Goal: Task Accomplishment & Management: Manage account settings

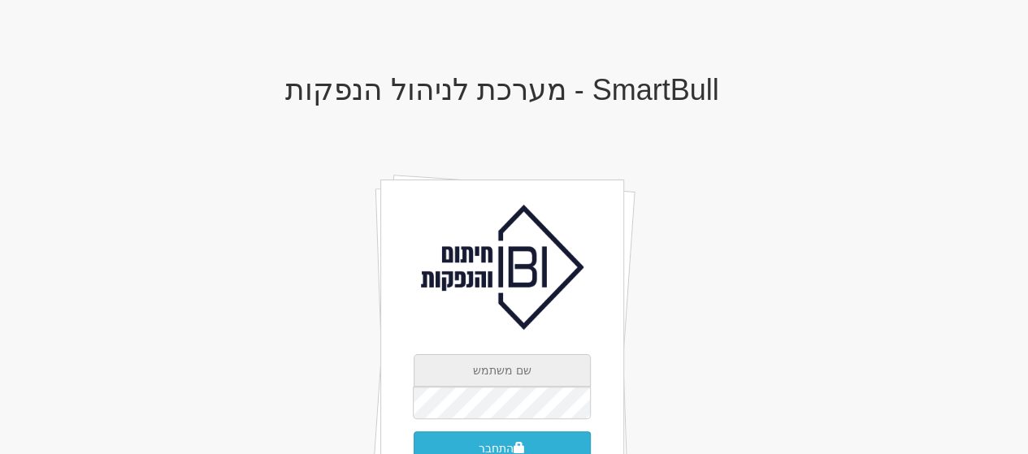
type input "[EMAIL_ADDRESS][DOMAIN_NAME]"
click at [491, 444] on button "התחבר" at bounding box center [501, 448] width 177 height 34
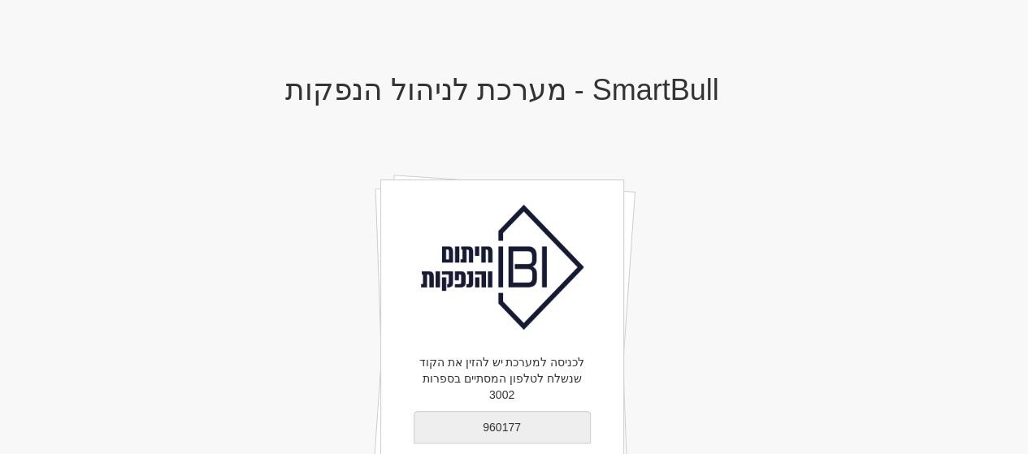
type input "960177"
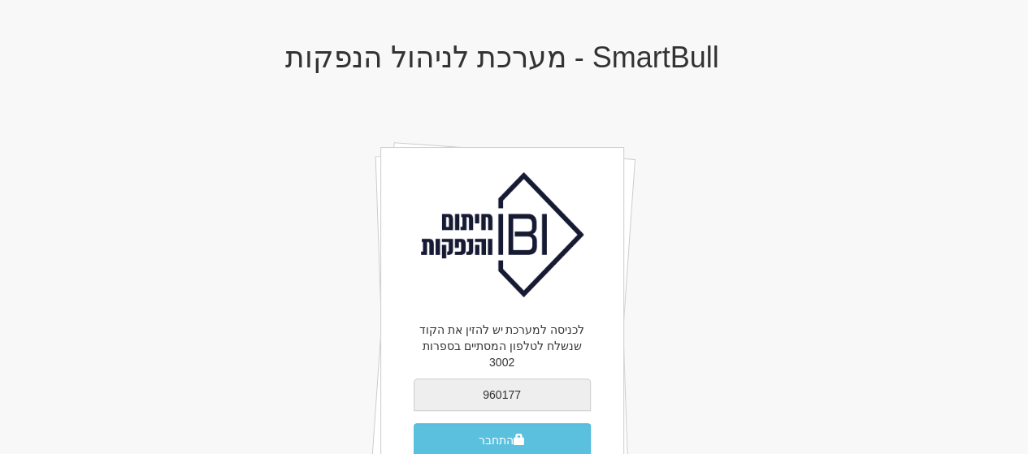
scroll to position [36, 0]
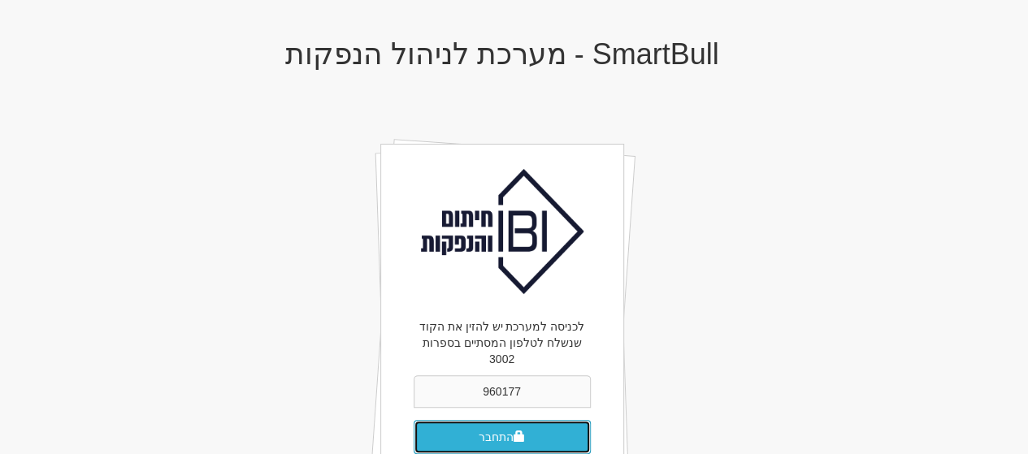
click at [488, 420] on button "התחבר" at bounding box center [501, 437] width 177 height 34
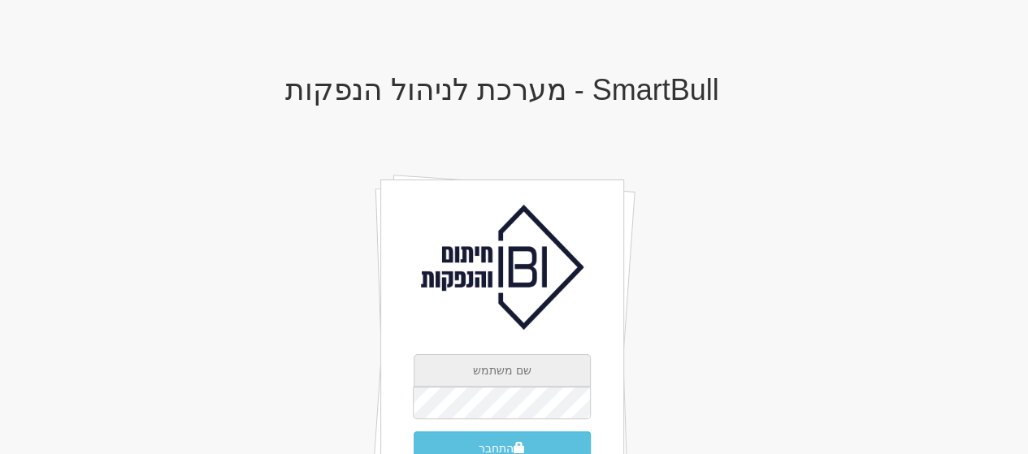
type input "[EMAIL_ADDRESS][DOMAIN_NAME]"
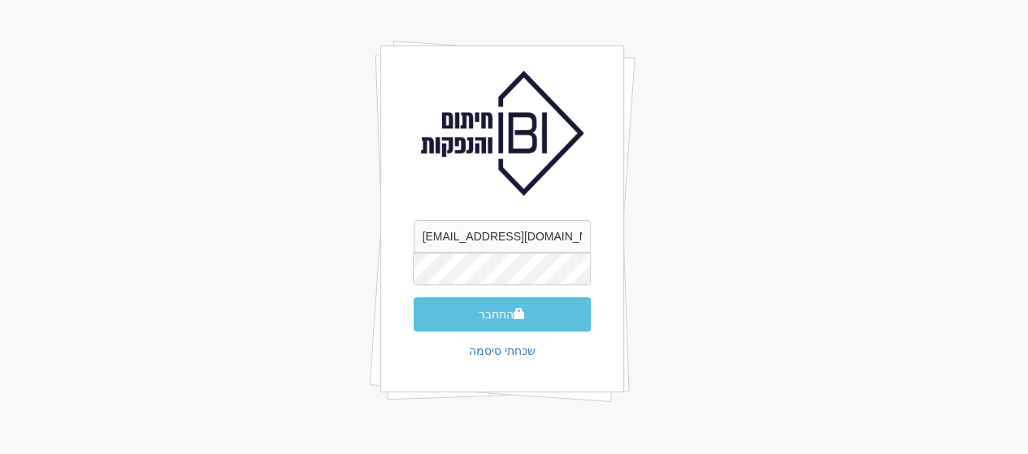
scroll to position [135, 0]
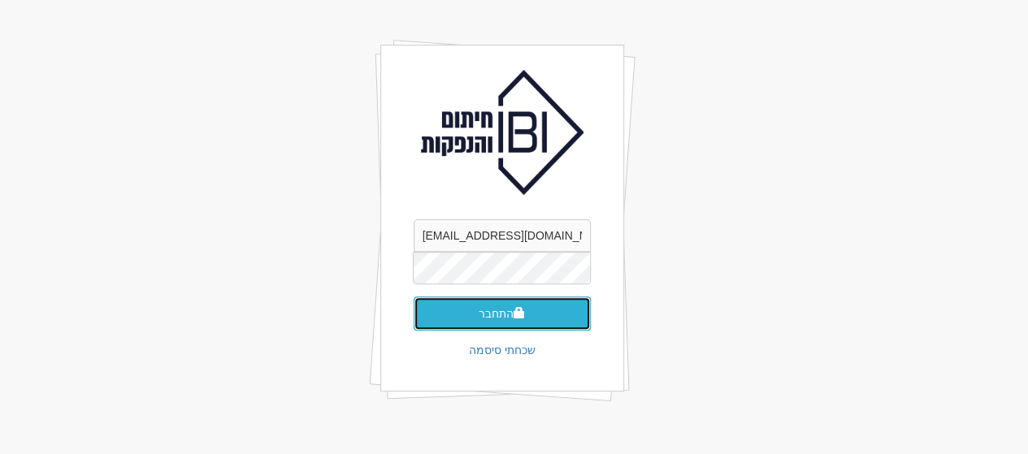
click at [491, 316] on button "התחבר" at bounding box center [501, 314] width 177 height 34
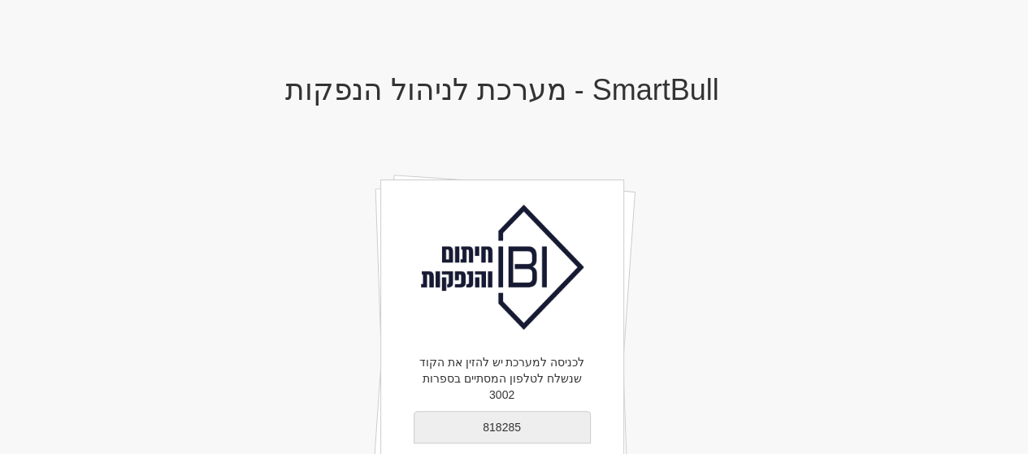
type input "818285"
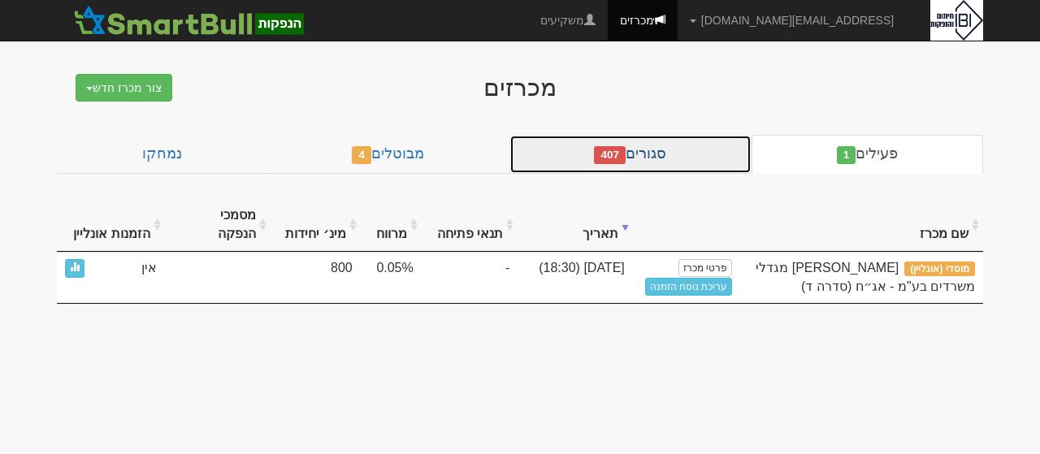
click at [653, 155] on link "סגורים 407" at bounding box center [630, 154] width 242 height 39
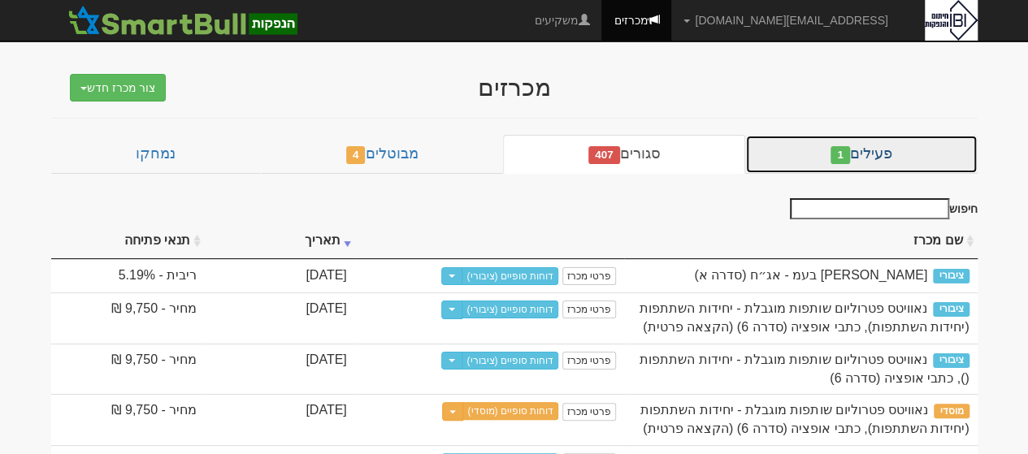
click at [890, 144] on link "פעילים 1" at bounding box center [861, 154] width 232 height 39
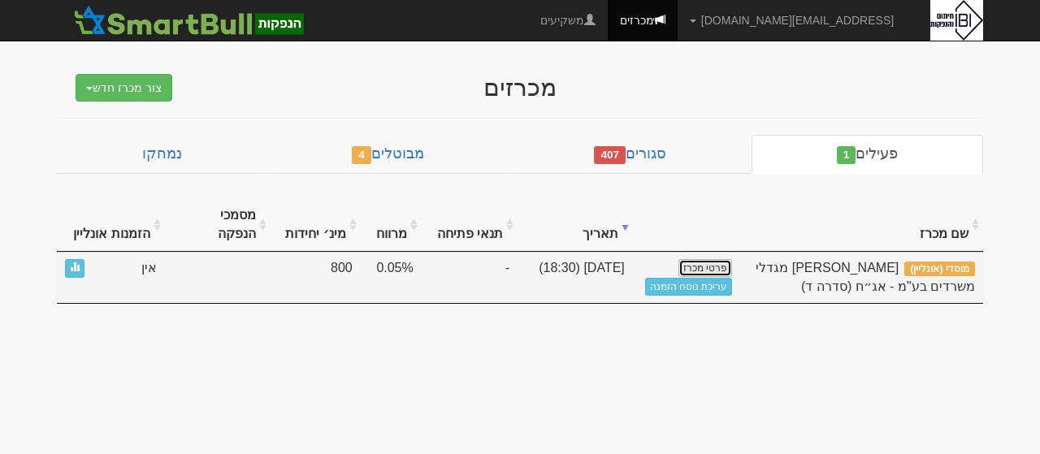
click at [689, 259] on link "פרטי מכרז" at bounding box center [705, 268] width 54 height 18
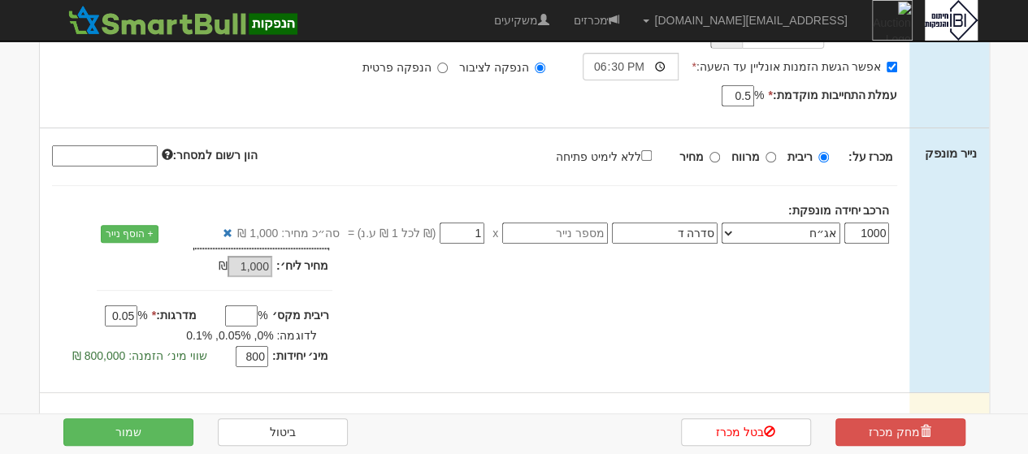
scroll to position [208, 0]
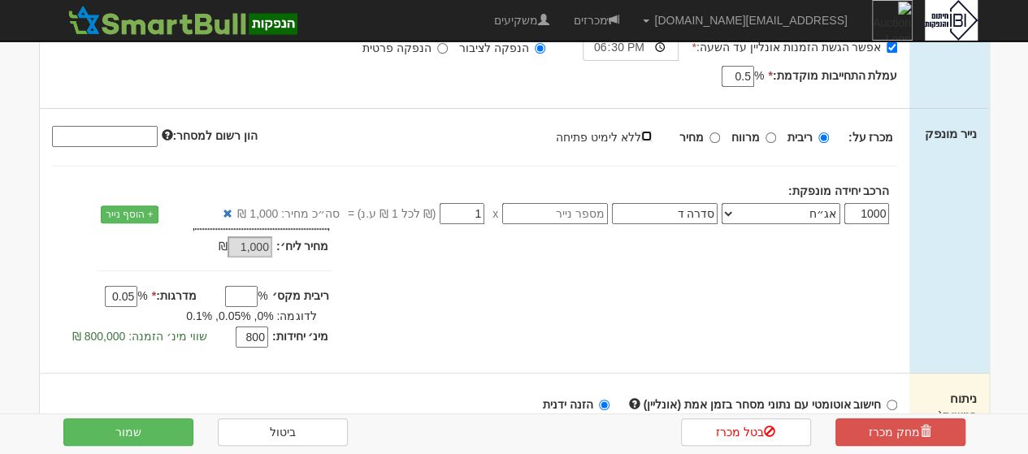
click at [650, 131] on input "ללא לימיט פתיחה" at bounding box center [646, 136] width 11 height 11
checkbox input "true"
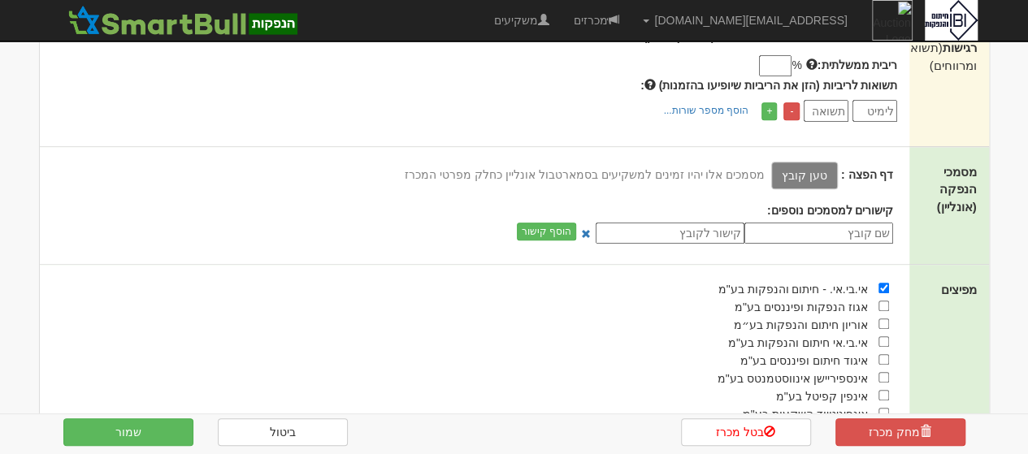
scroll to position [543, 0]
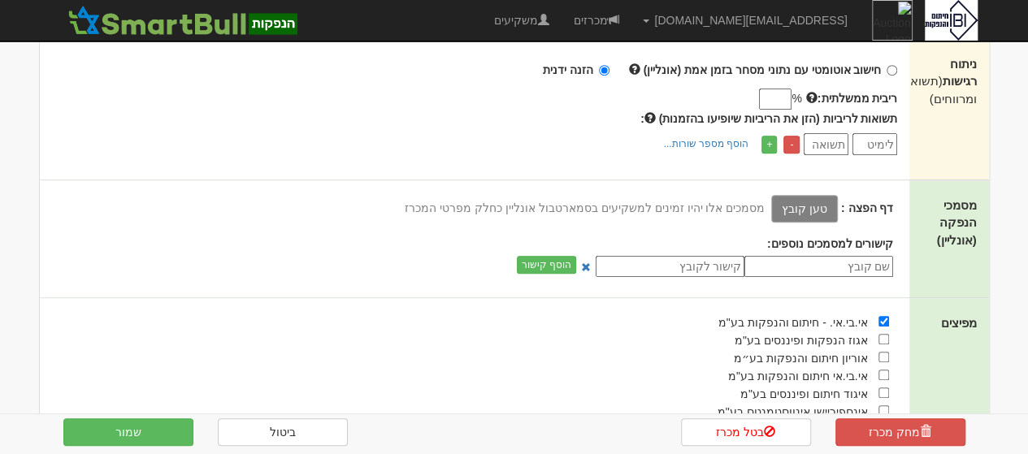
click at [813, 204] on label "טען קובץ" at bounding box center [804, 209] width 67 height 28
click at [768, 204] on input "טען קובץ" at bounding box center [768, 208] width 0 height 18
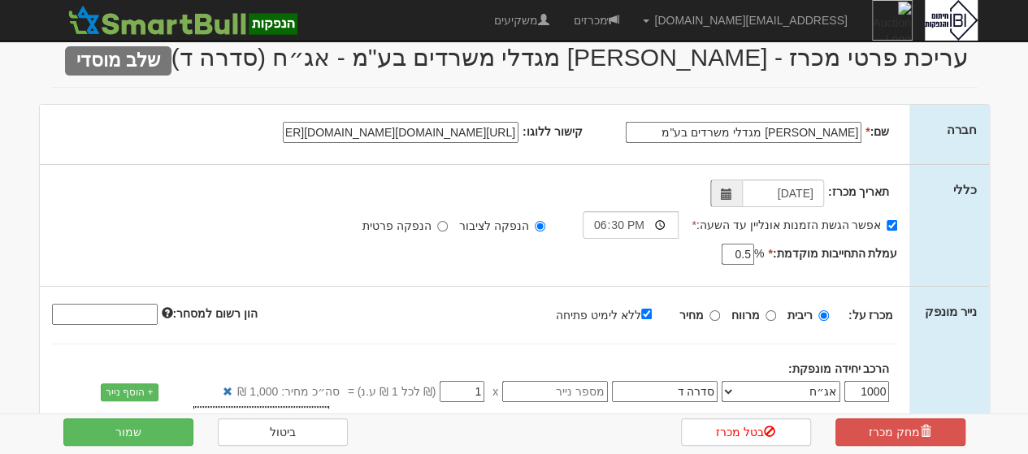
scroll to position [0, 0]
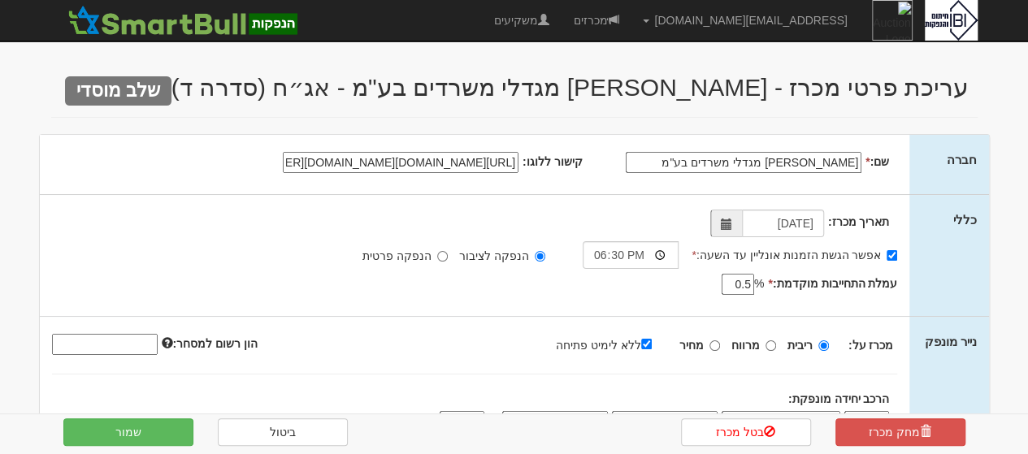
click at [444, 162] on input "https://www.google.com/imgres?q=%20%D7%9C%D7%95%D7%92%D7%95%20%D7%94%D7%99%D7%9…" at bounding box center [401, 162] width 236 height 21
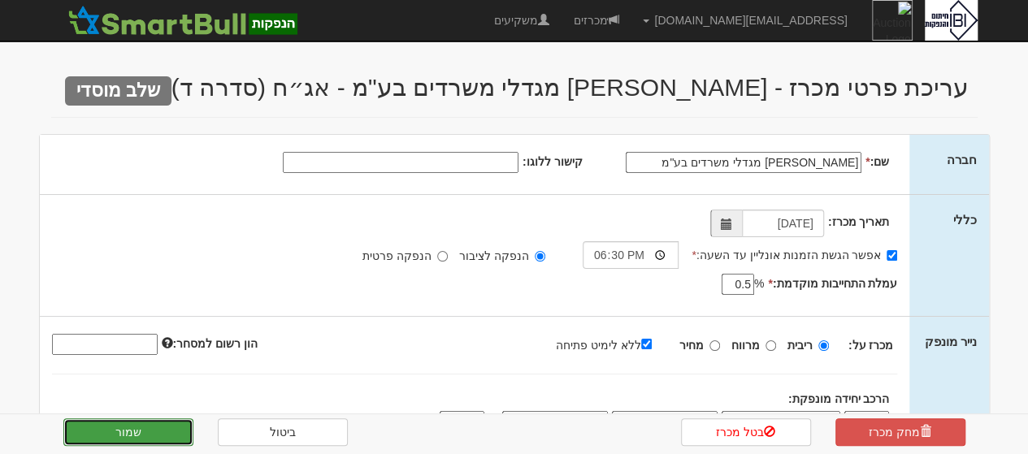
click at [140, 432] on button "שמור" at bounding box center [128, 432] width 130 height 28
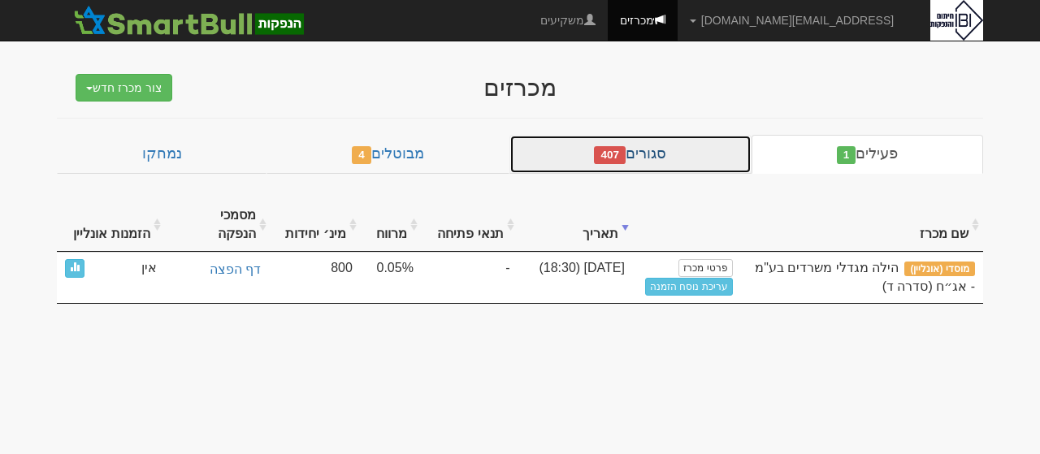
click at [655, 144] on link "סגורים 407" at bounding box center [630, 154] width 242 height 39
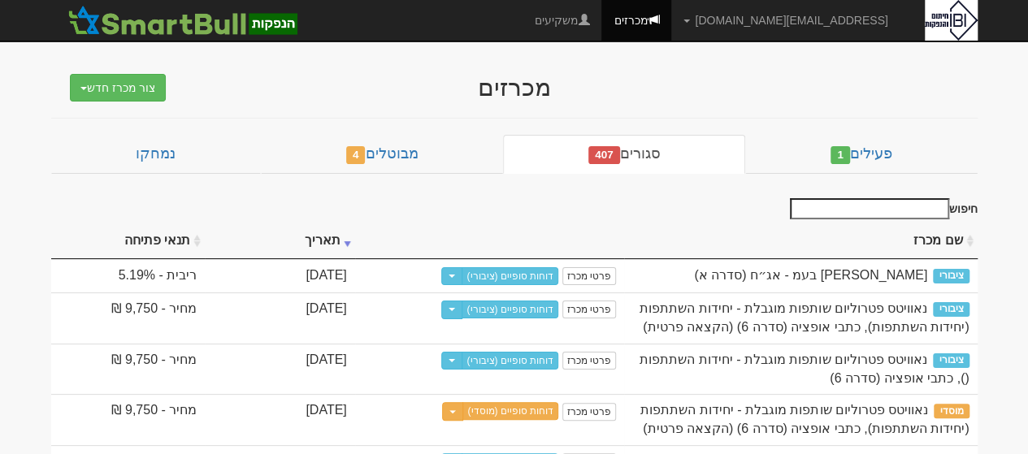
click at [906, 206] on input "חיפוש" at bounding box center [869, 208] width 159 height 21
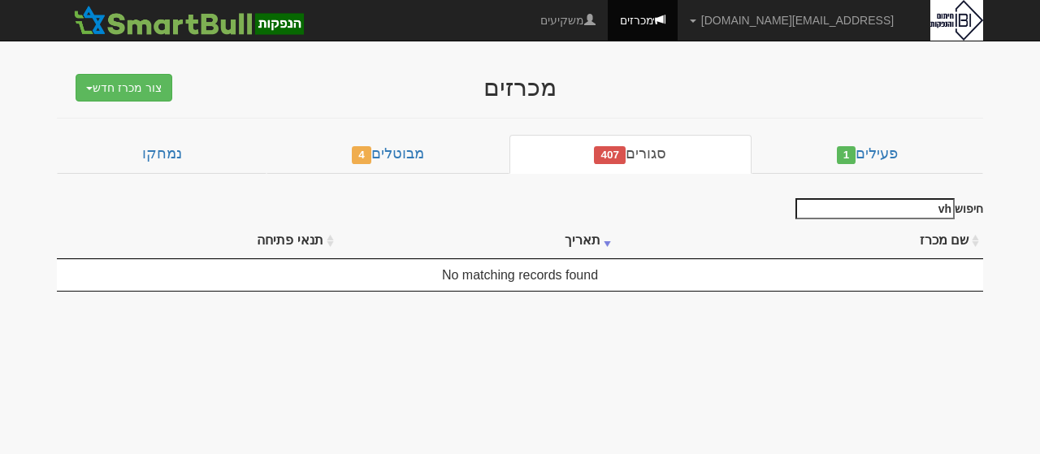
type input "v"
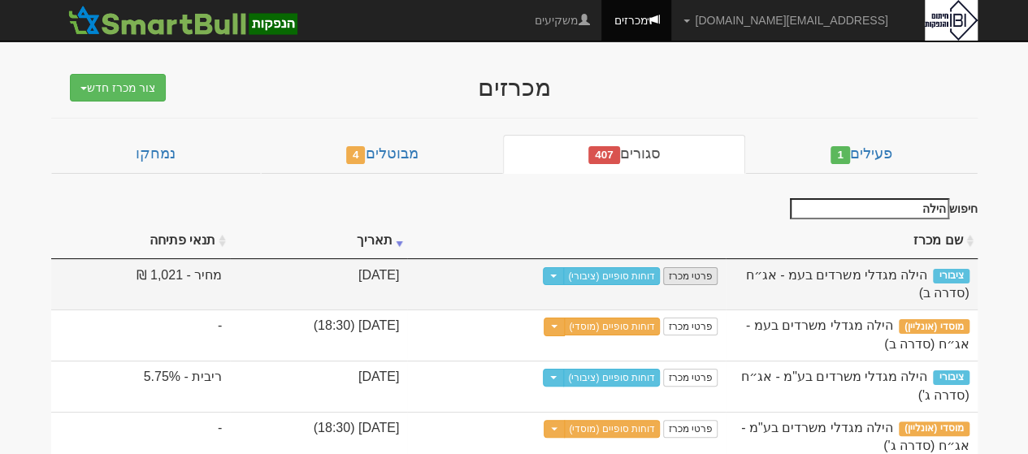
type input "הילה"
click at [699, 272] on link "פרטי מכרז" at bounding box center [690, 276] width 54 height 18
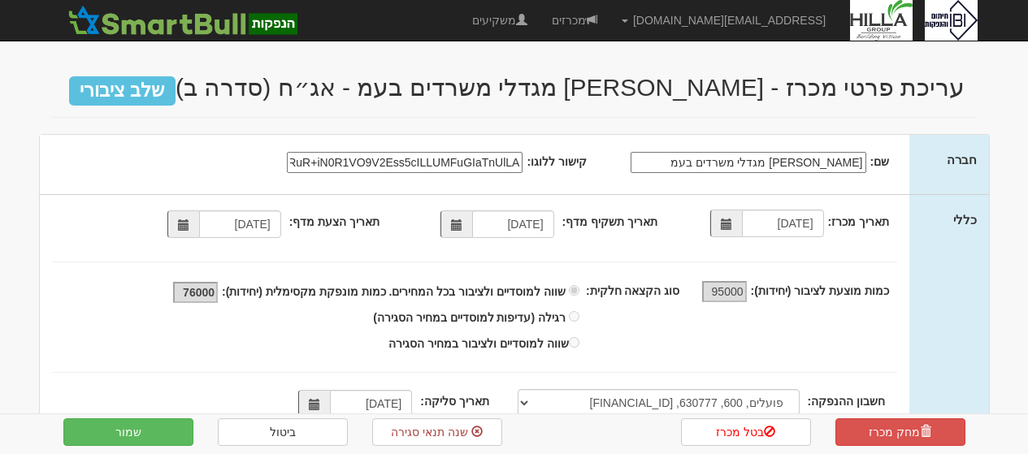
select select "פועלים, 600, 630777, [FINANCIAL_ID]"
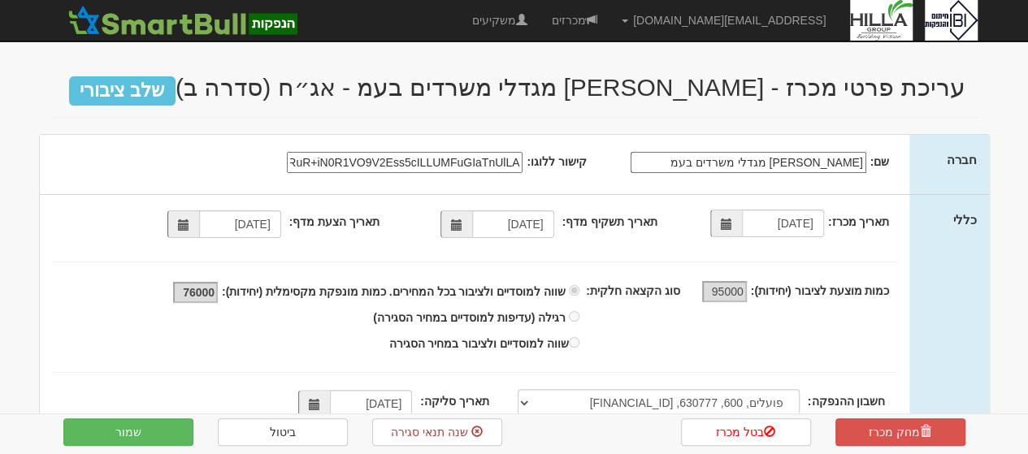
click at [411, 152] on input "קישור ללוגו:" at bounding box center [405, 162] width 236 height 21
click at [269, 428] on link "ביטול" at bounding box center [283, 432] width 130 height 28
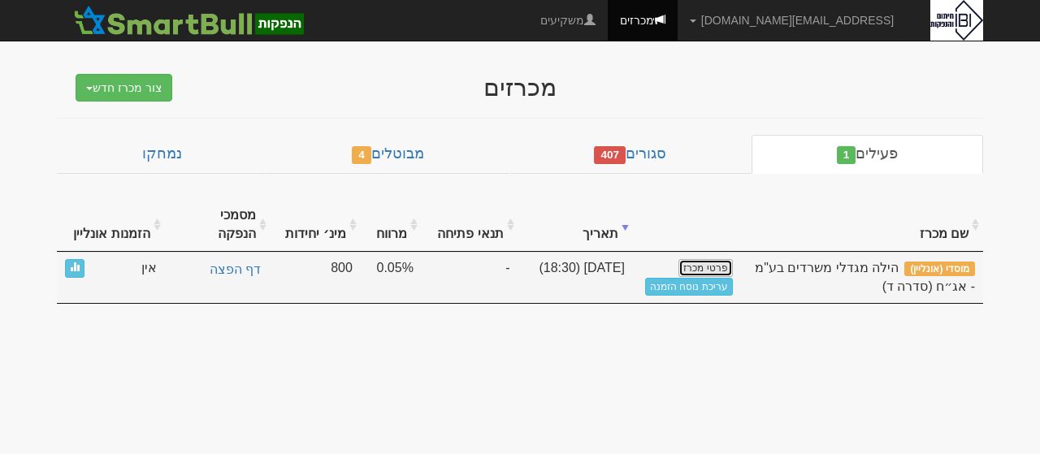
click at [710, 259] on link "פרטי מכרז" at bounding box center [705, 268] width 54 height 18
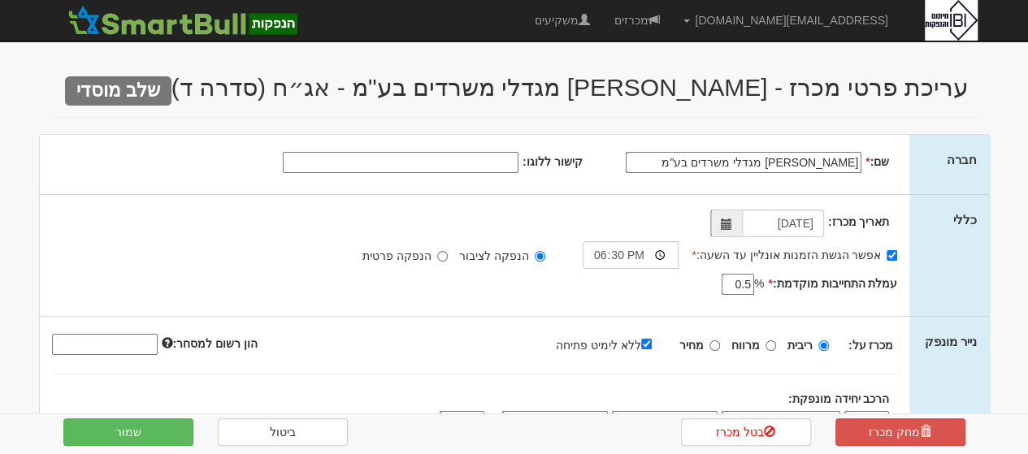
click at [447, 159] on input "קישור ללוגו:" at bounding box center [401, 162] width 236 height 21
paste input "data:image/png;base64,iVBORw0KGgoAAAANSUhEUgAAARYAAAC2CAMAAAAr+FInAAAAxlBMVEX//…"
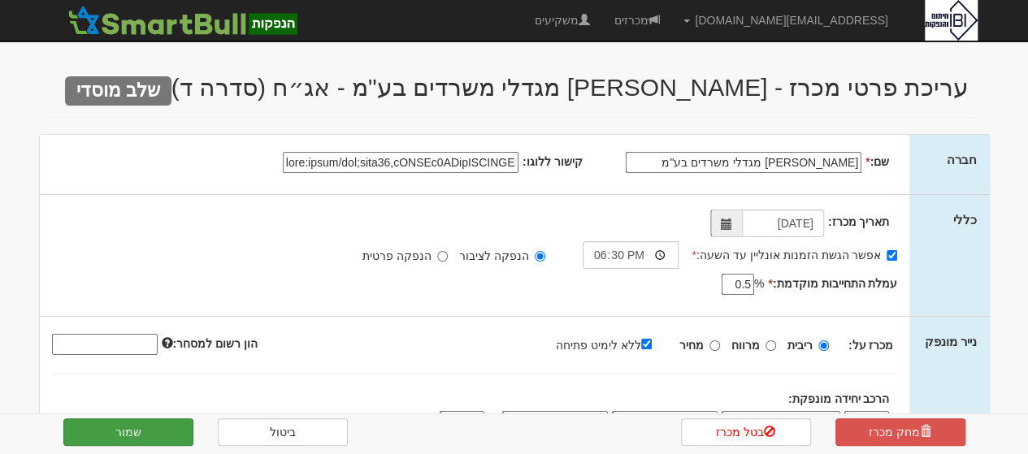
type input "data:image/png;base64,iVBORw0KGgoAAAANSUhEUgAAARYAAAC2CAMAAAAr+FInAAAAxlBMVEX//…"
click at [137, 423] on button "שמור" at bounding box center [128, 432] width 130 height 28
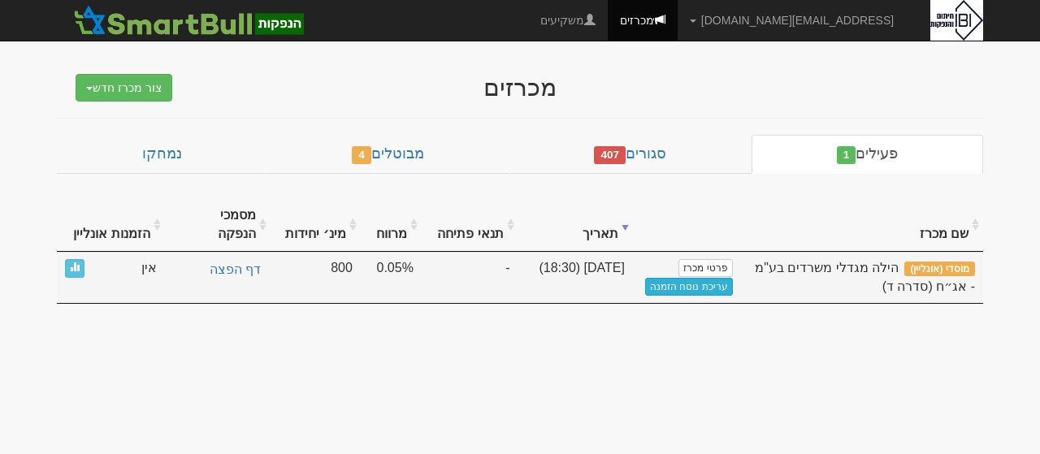
click at [710, 278] on link "עריכת נוסח הזמנה" at bounding box center [689, 287] width 88 height 18
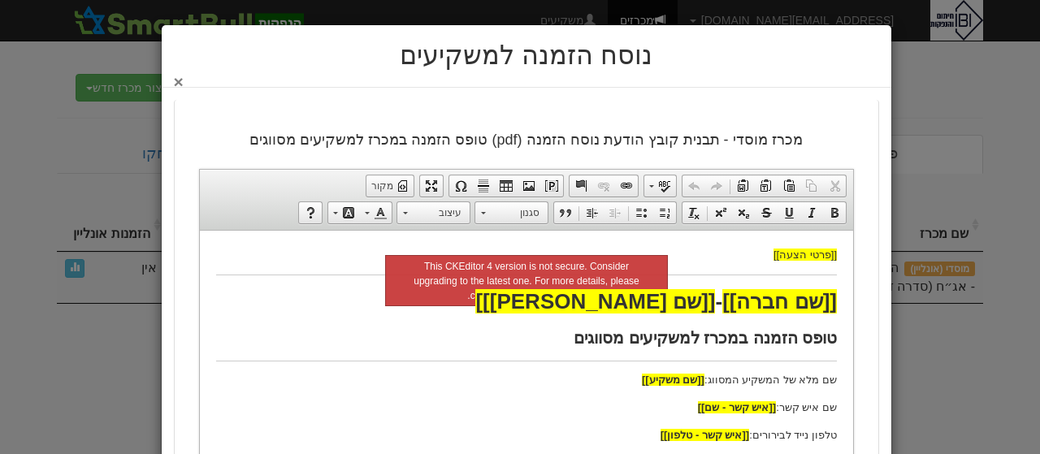
click at [184, 80] on button "×" at bounding box center [179, 81] width 10 height 17
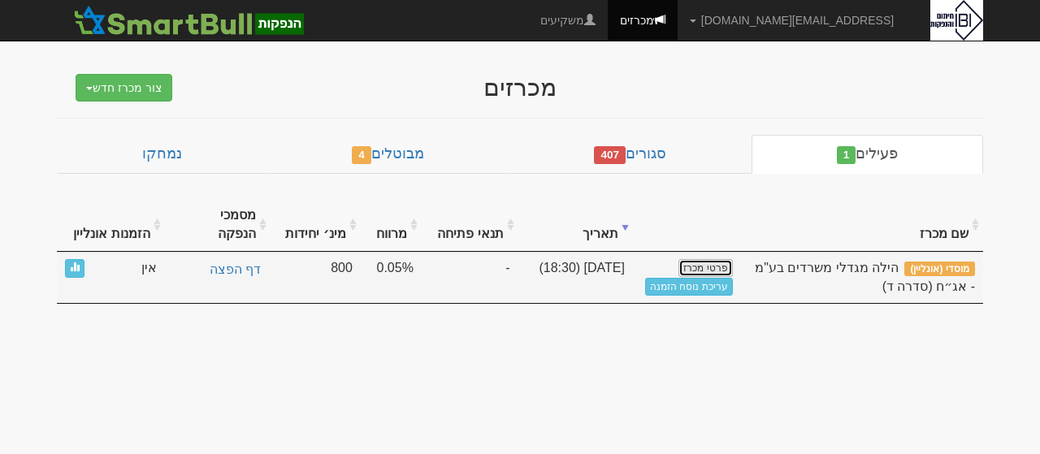
click at [703, 259] on link "פרטי מכרז" at bounding box center [705, 268] width 54 height 18
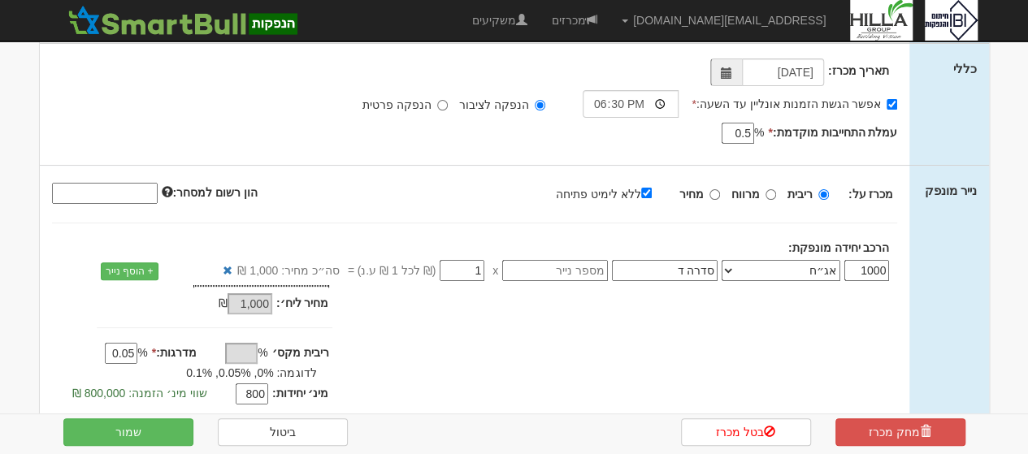
scroll to position [147, 0]
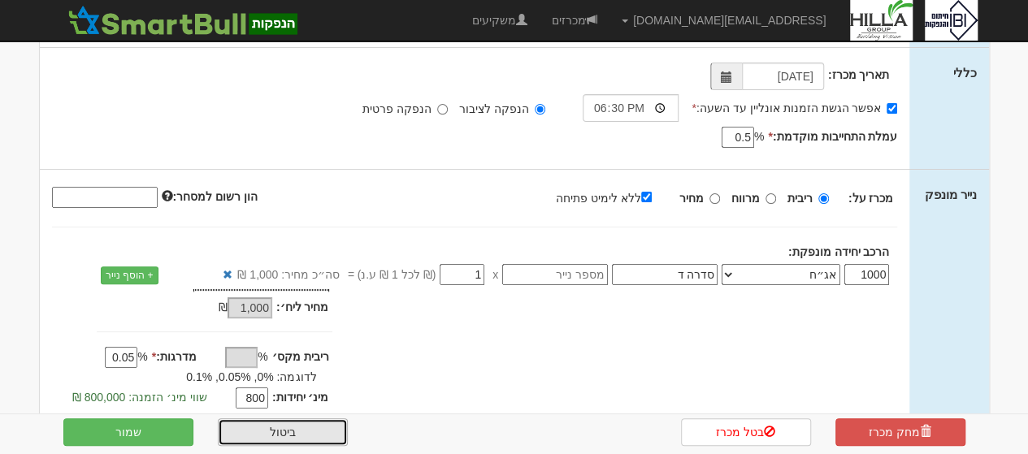
click at [268, 426] on link "ביטול" at bounding box center [283, 432] width 130 height 28
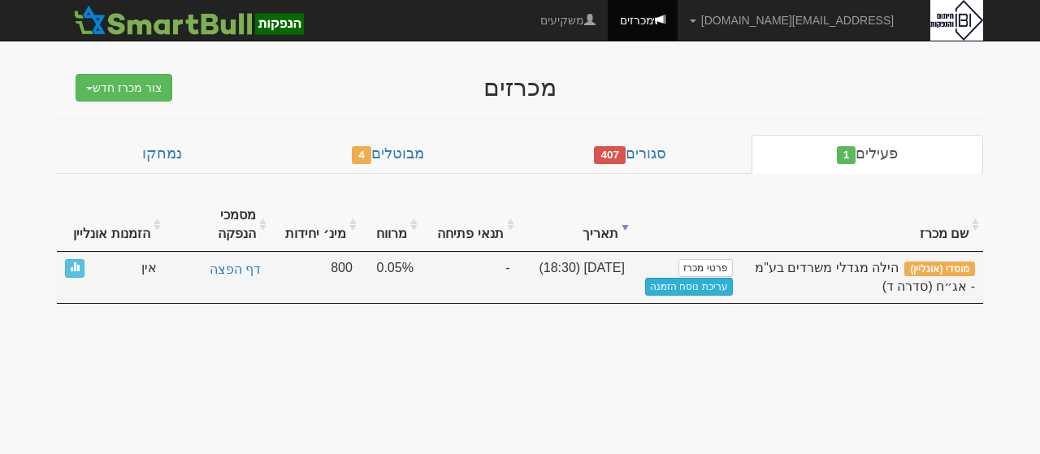
click at [694, 278] on link "עריכת נוסח הזמנה" at bounding box center [689, 287] width 88 height 18
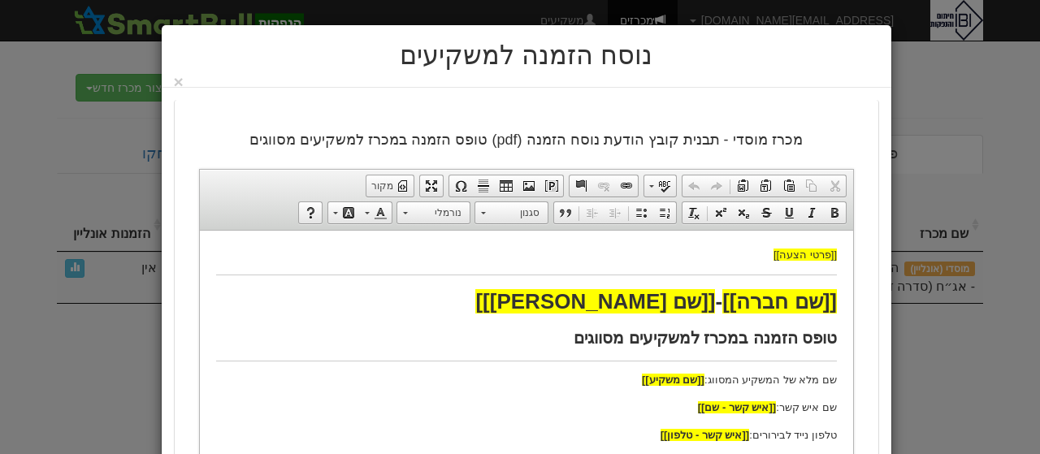
drag, startPoint x: 205, startPoint y: 256, endPoint x: 203, endPoint y: 290, distance: 34.2
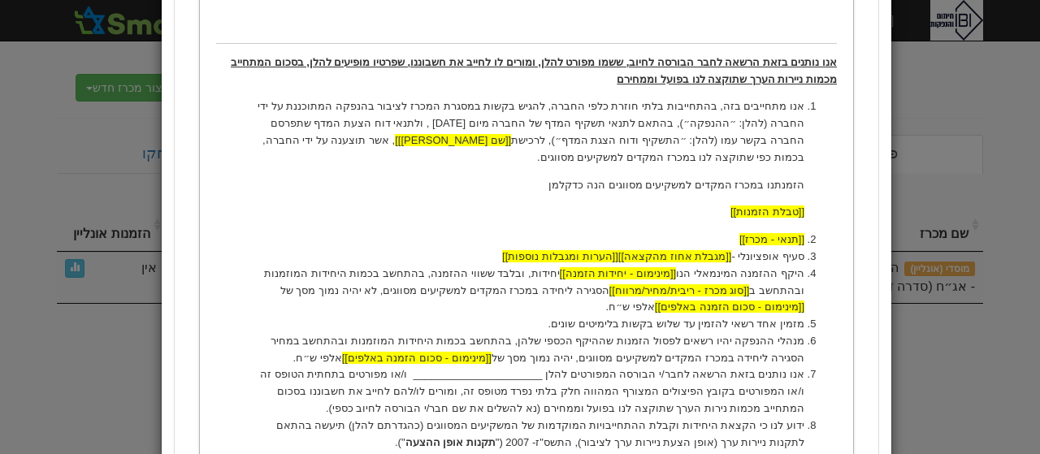
scroll to position [580, 0]
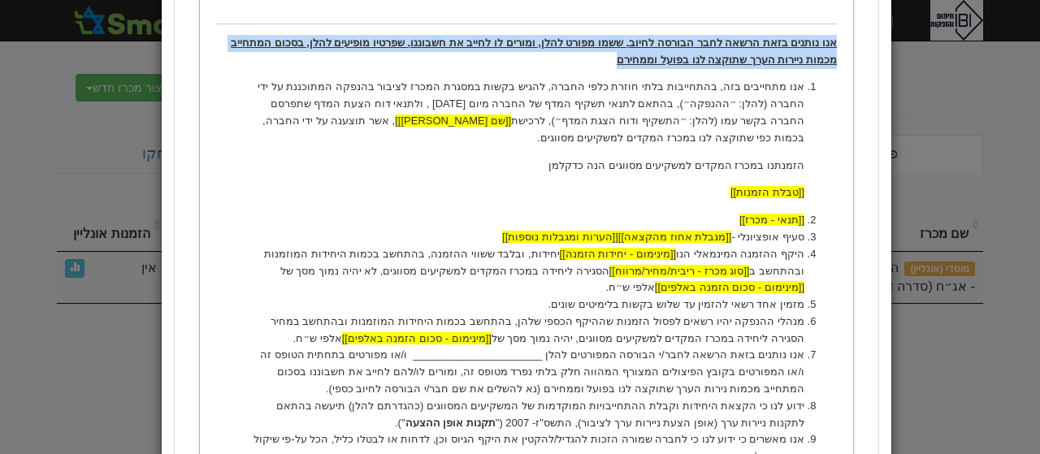
drag, startPoint x: 666, startPoint y: 58, endPoint x: 837, endPoint y: 44, distance: 171.2
click at [836, 44] on strong "אנו נותנים בזאת הרשאה לחבר הבורסה לחיוב, ששמו מפורט להלן, ומורים לו לחייב את חש…" at bounding box center [533, 51] width 606 height 29
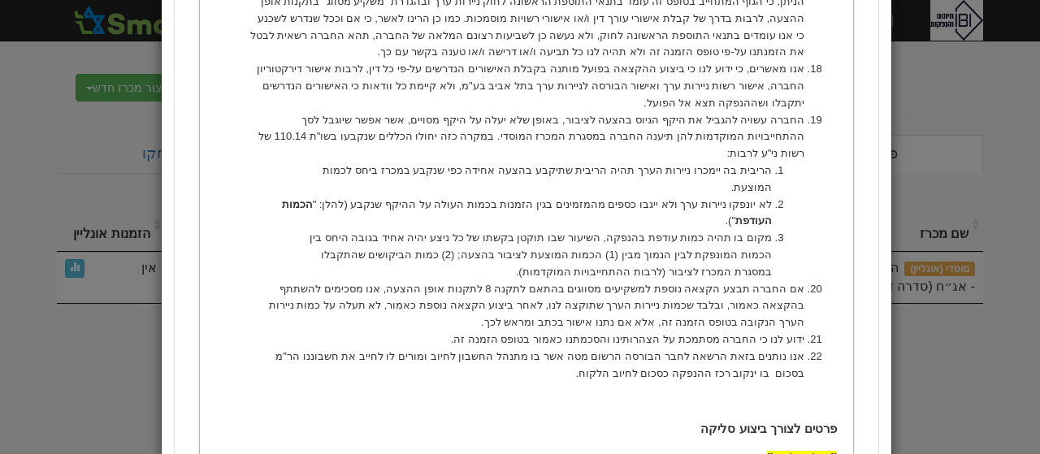
scroll to position [1644, 0]
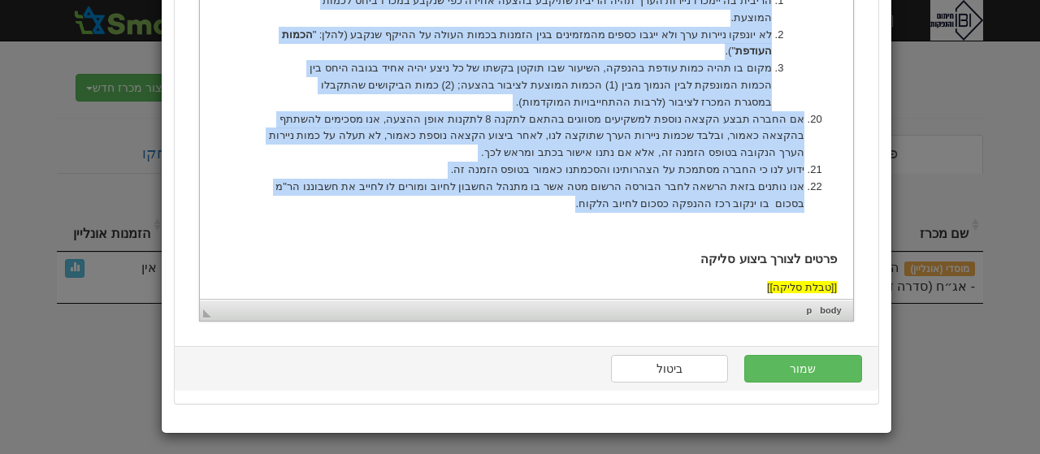
drag, startPoint x: 805, startPoint y: -642, endPoint x: 662, endPoint y: 142, distance: 796.9
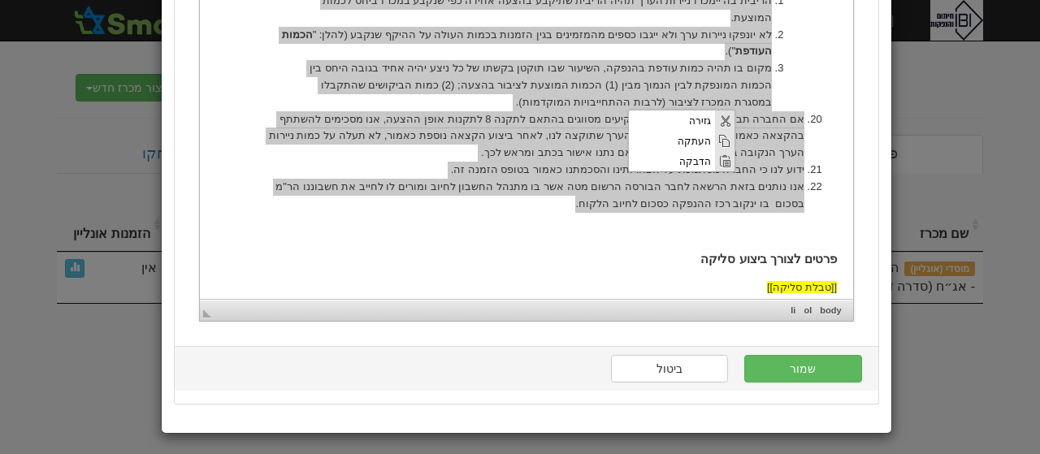
scroll to position [0, 0]
click at [691, 165] on span "הדבקה" at bounding box center [672, 160] width 86 height 20
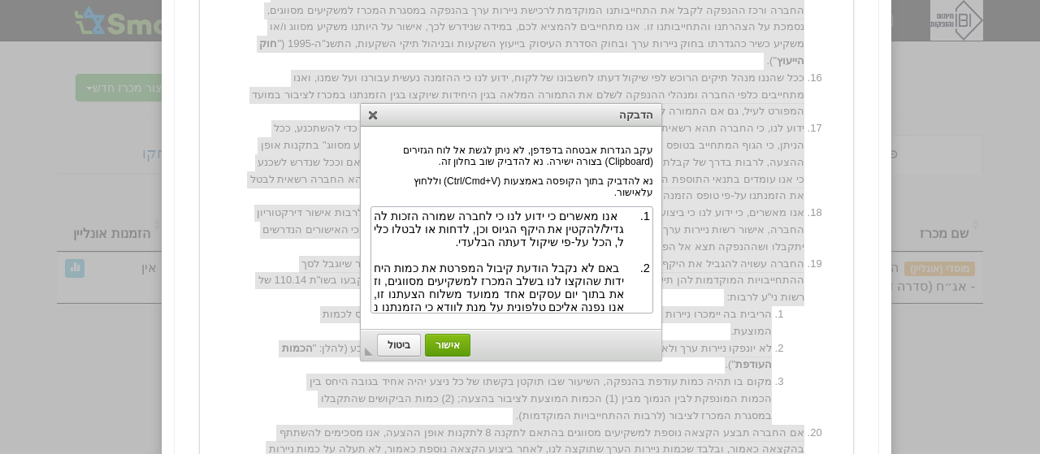
click at [448, 345] on span "אישור" at bounding box center [448, 345] width 44 height 11
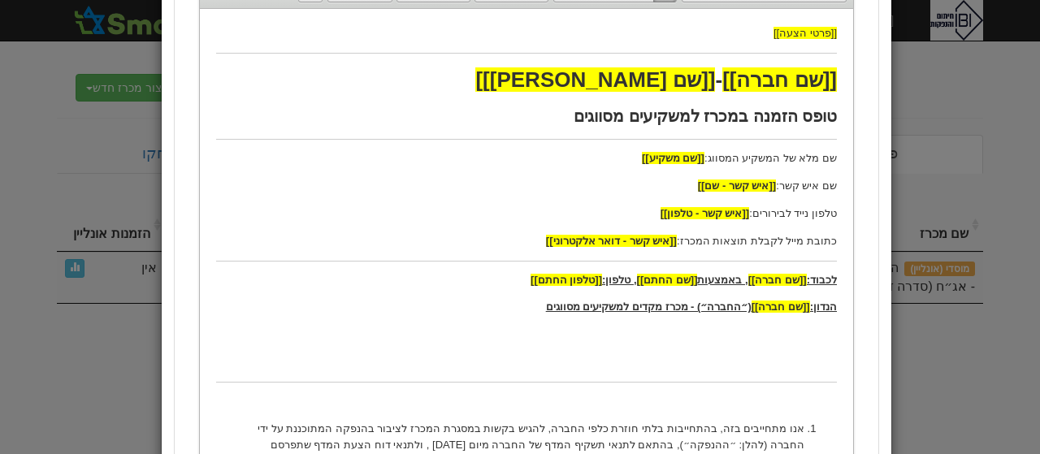
scroll to position [425, 0]
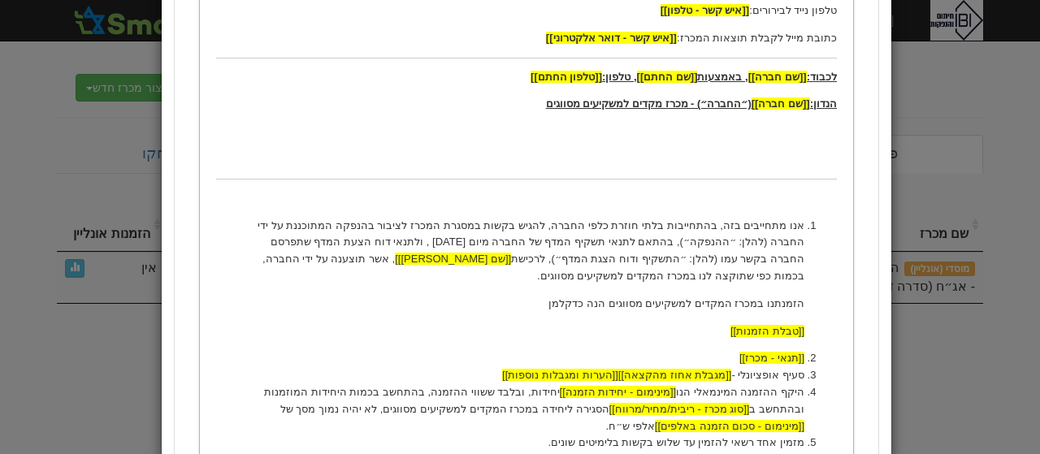
click at [494, 240] on p "אנו מתחייבים בזה, בהתחייבות בלתי חוזרת כלפי החברה, להגיש בקשות במסגרת המכרז לצי…" at bounding box center [526, 251] width 556 height 67
click at [485, 236] on p "אנו מתחייבים בזה, בהתחייבות בלתי חוזרת כלפי החברה, להגיש בקשות במסגרת המכרז לצי…" at bounding box center [526, 251] width 556 height 67
click at [500, 238] on p "אנו מתחייבים בזה, בהתחייבות בלתי חוזרת כלפי החברה, להגיש בקשות במסגרת המכרז לצי…" at bounding box center [526, 251] width 556 height 67
click at [503, 241] on p "אנו מתחייבים בזה, בהתחייבות בלתי חוזרת כלפי החברה, להגיש בקשות במסגרת המכרז לצי…" at bounding box center [526, 251] width 556 height 67
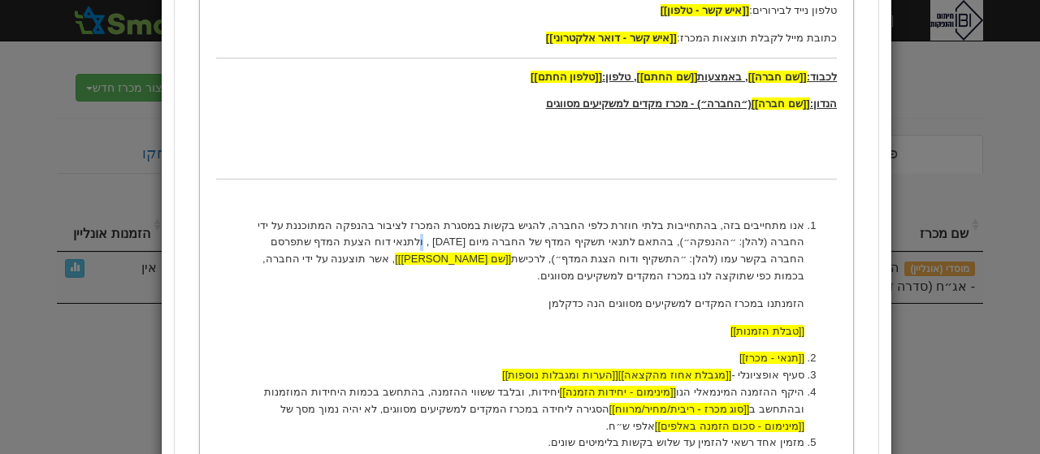
click at [530, 236] on p "אנו מתחייבים בזה, בהתחייבות בלתי חוזרת כלפי החברה, להגיש בקשות במסגרת המכרז לצי…" at bounding box center [526, 251] width 556 height 67
click at [713, 358] on li "[[תנאי - מכרז]]" at bounding box center [526, 358] width 556 height 17
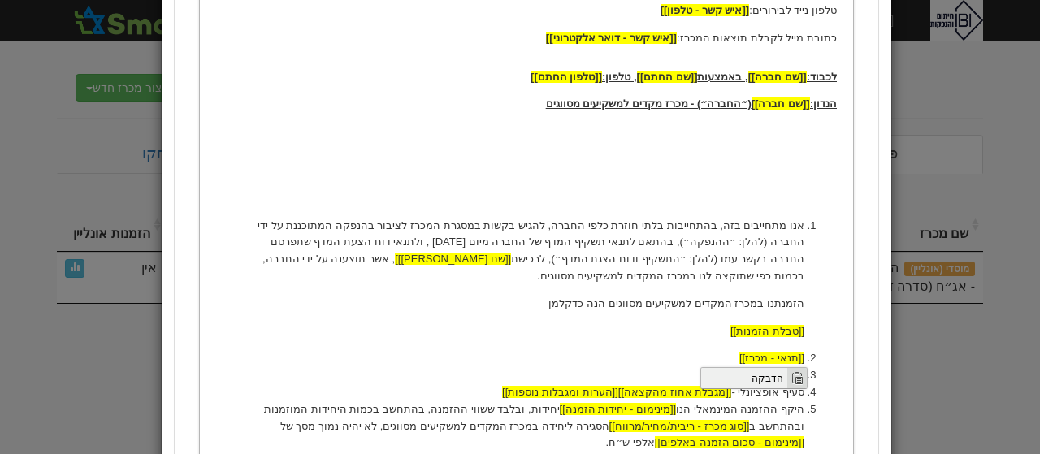
click at [772, 376] on span "הדבקה" at bounding box center [744, 377] width 86 height 20
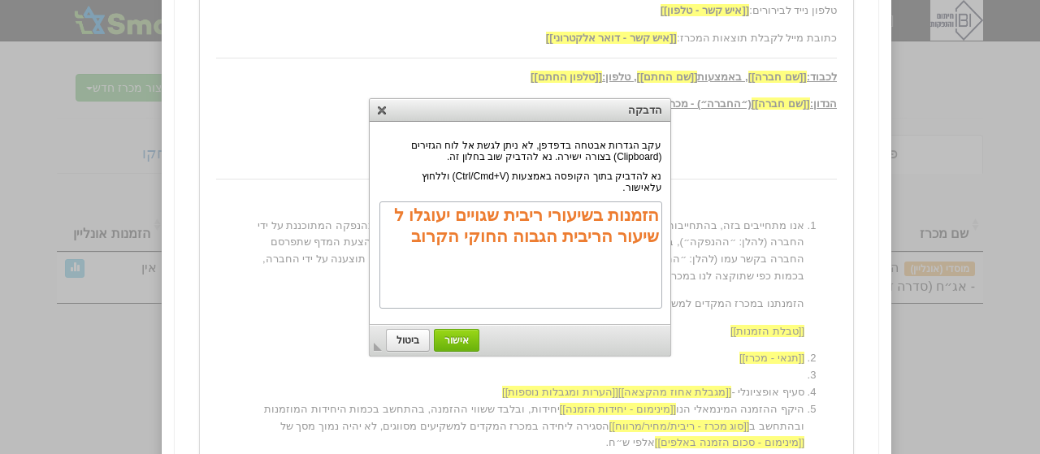
scroll to position [0, 0]
click at [470, 337] on span "אישור" at bounding box center [457, 340] width 44 height 11
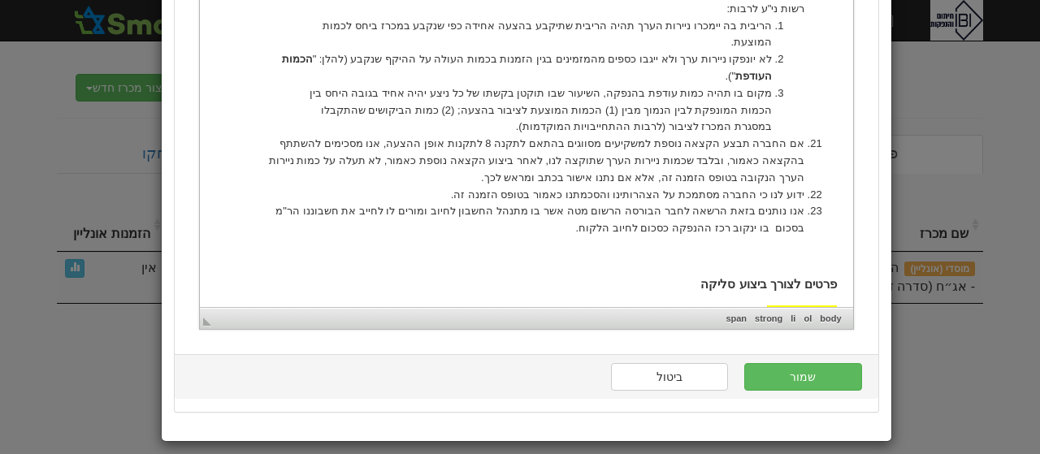
scroll to position [1660, 0]
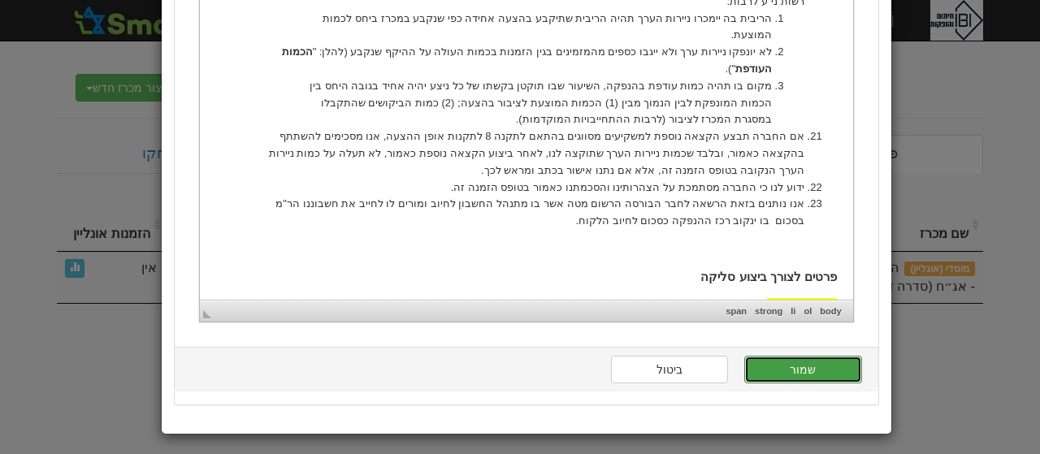
click at [822, 367] on button "שמור" at bounding box center [802, 370] width 117 height 28
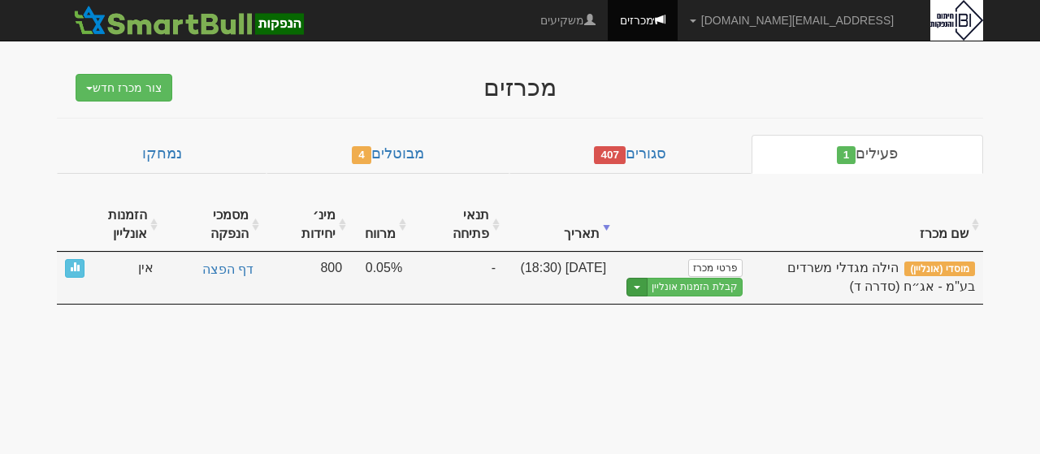
click at [637, 282] on button "Toggle Dropdown" at bounding box center [636, 287] width 21 height 19
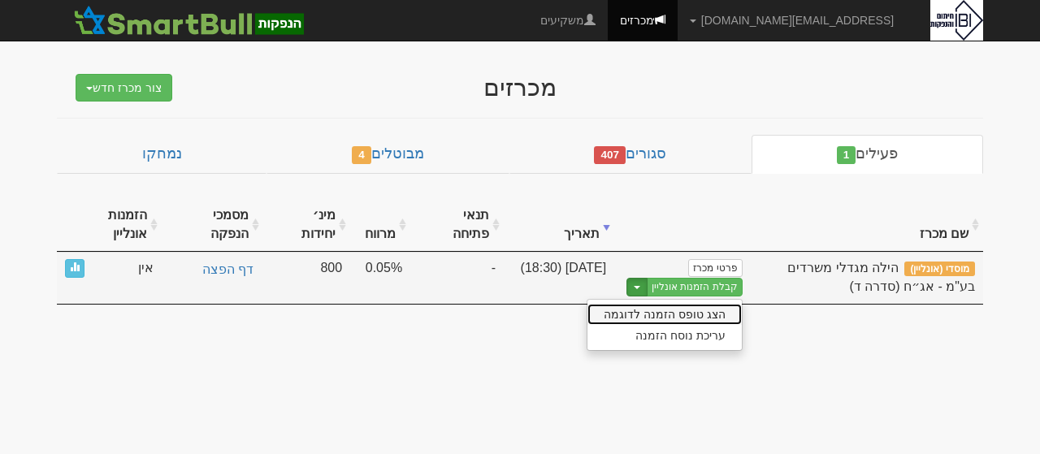
click at [666, 306] on link "הצג טופס הזמנה לדוגמה" at bounding box center [664, 314] width 154 height 21
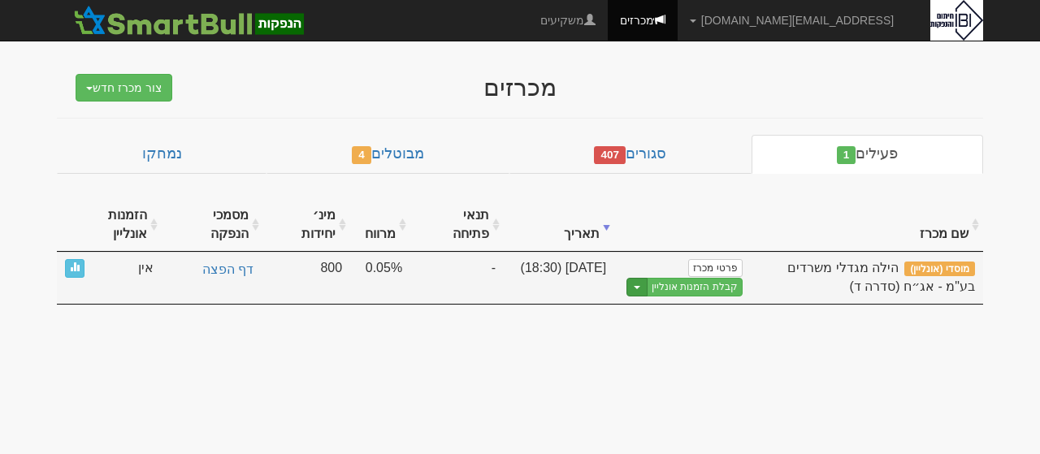
click at [641, 281] on button "Toggle Dropdown" at bounding box center [636, 287] width 21 height 19
click at [676, 332] on link "עריכת נוסח הזמנה" at bounding box center [664, 335] width 154 height 21
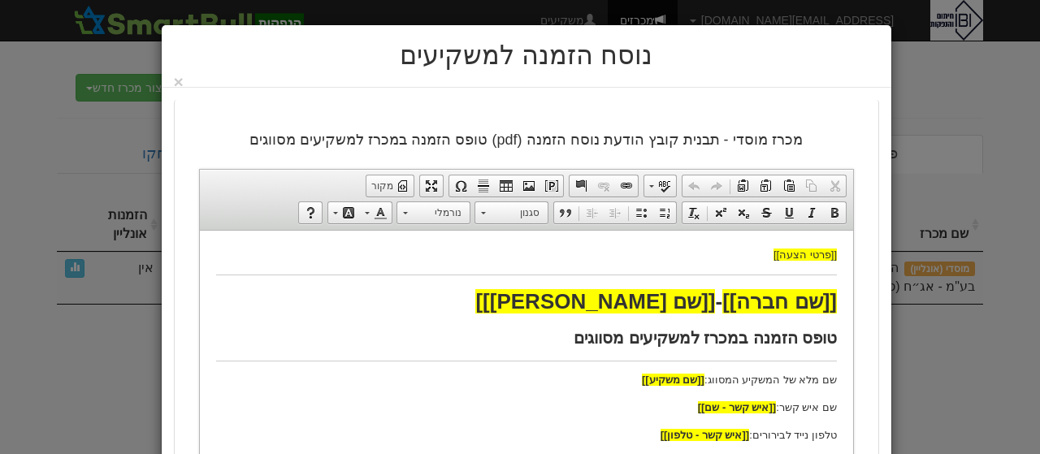
drag, startPoint x: 205, startPoint y: 256, endPoint x: 208, endPoint y: 309, distance: 52.9
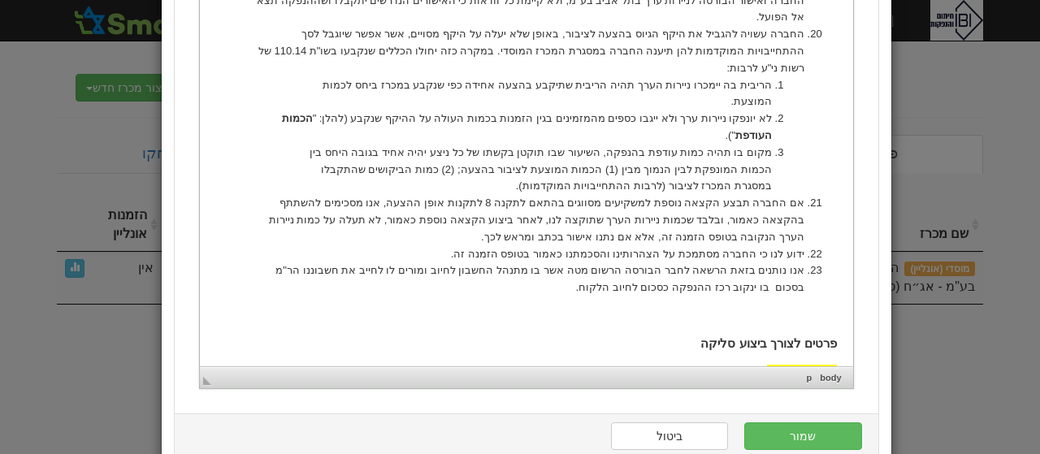
scroll to position [1660, 0]
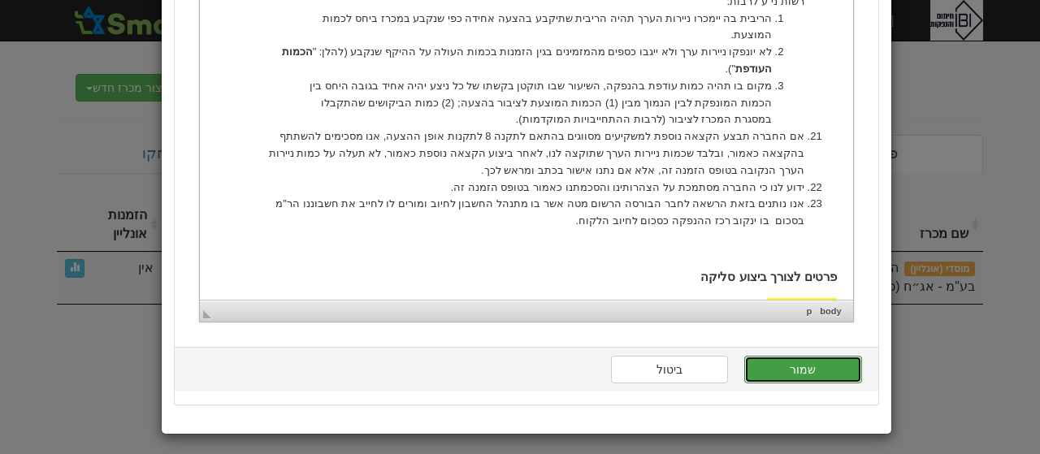
click at [787, 369] on button "שמור" at bounding box center [802, 370] width 117 height 28
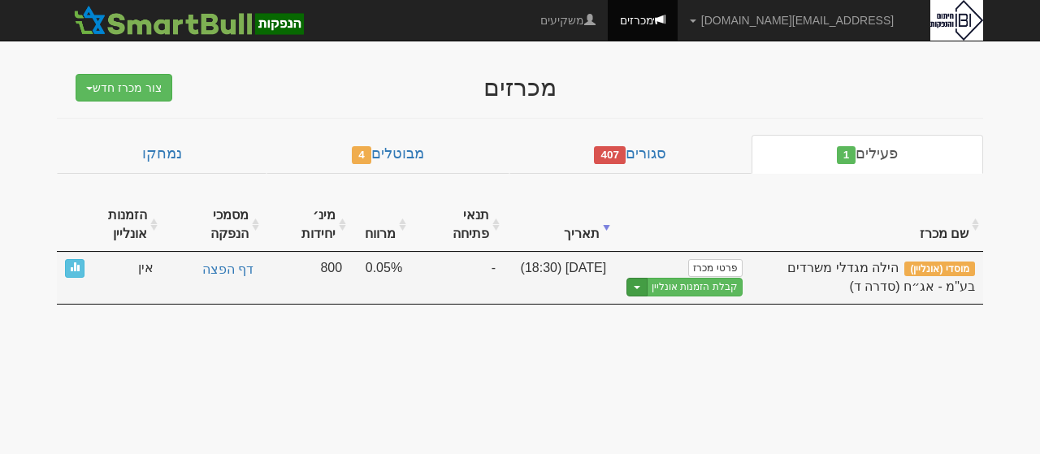
click at [640, 279] on button "Toggle Dropdown" at bounding box center [636, 287] width 21 height 19
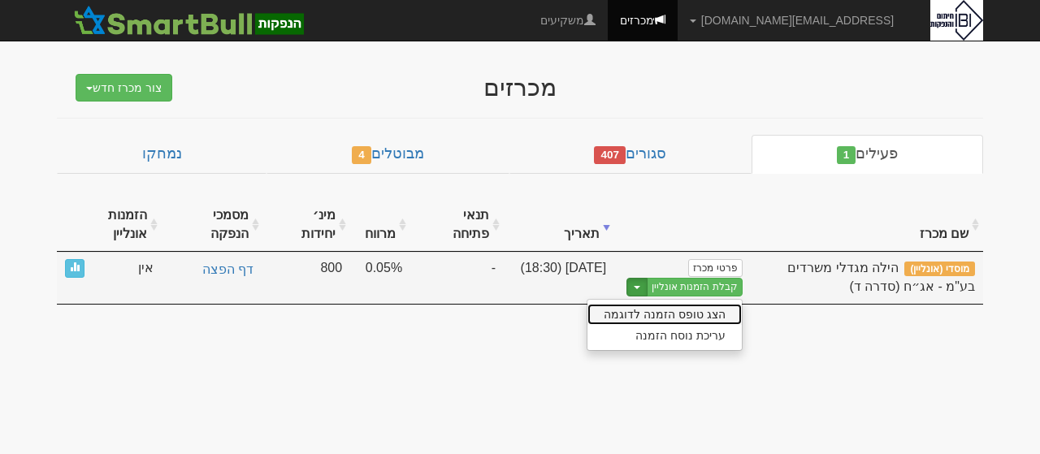
click at [678, 312] on link "הצג טופס הזמנה לדוגמה" at bounding box center [664, 314] width 154 height 21
